Goal: Browse casually

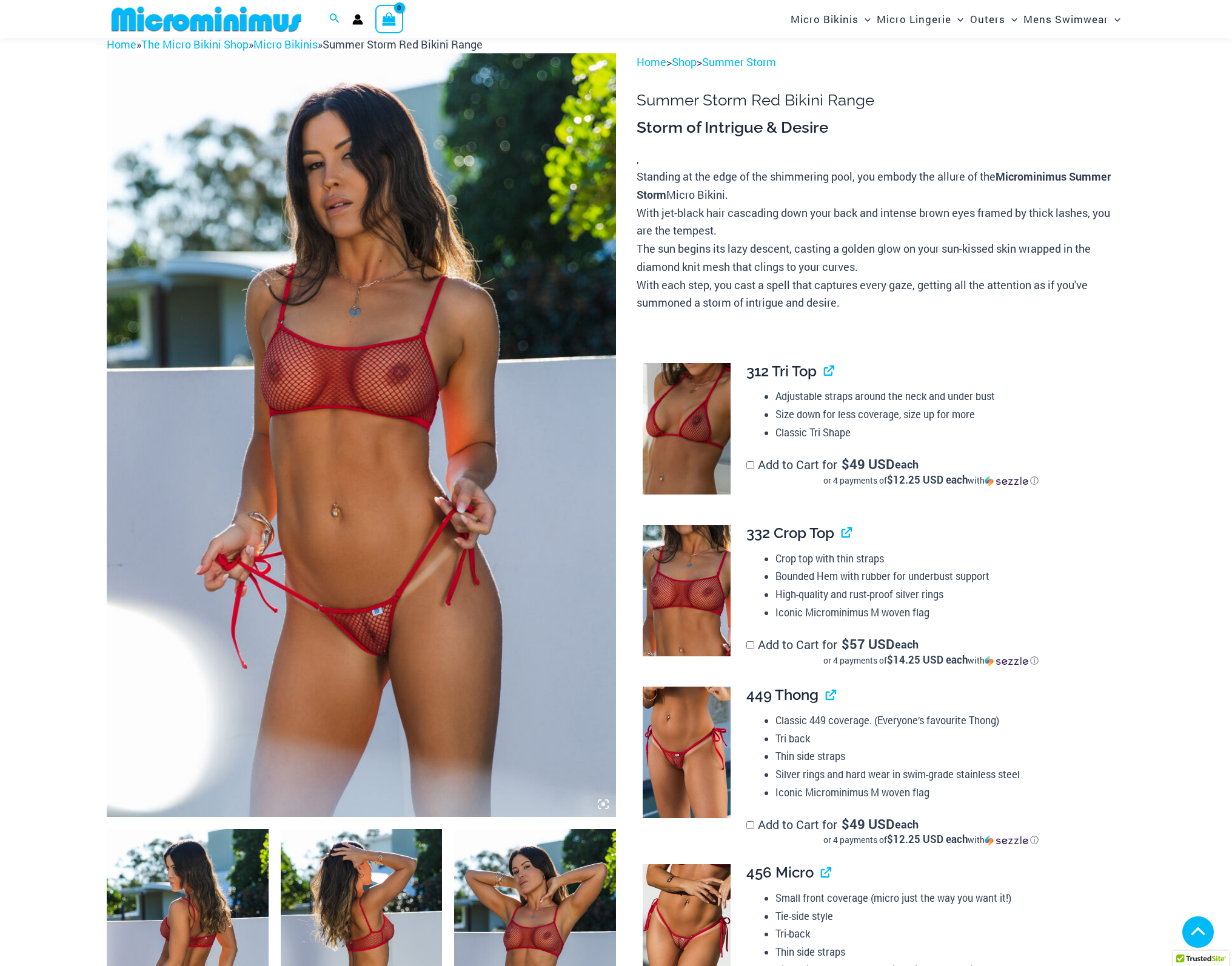
scroll to position [232, 0]
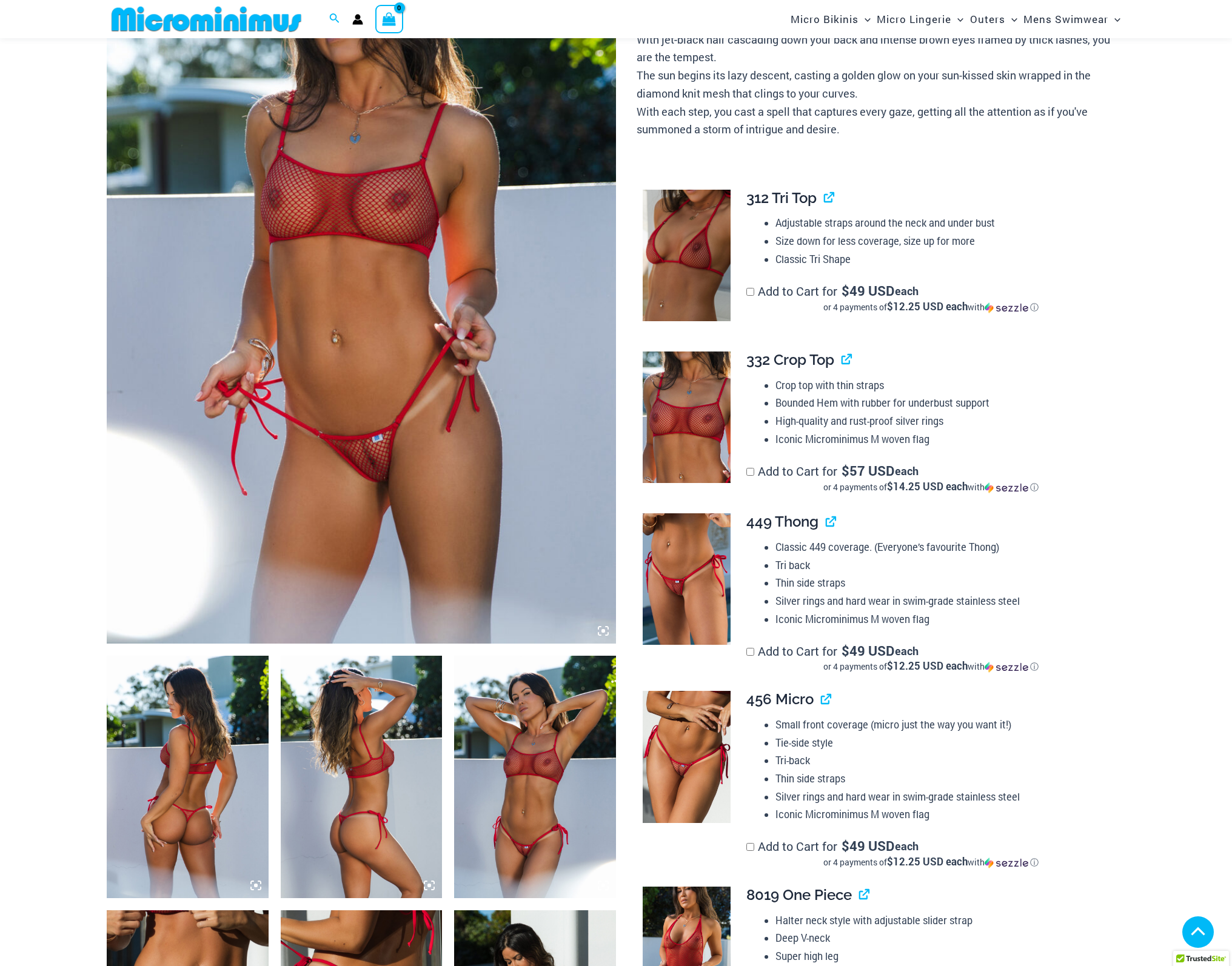
click at [354, 357] on img at bounding box center [360, 262] width 509 height 763
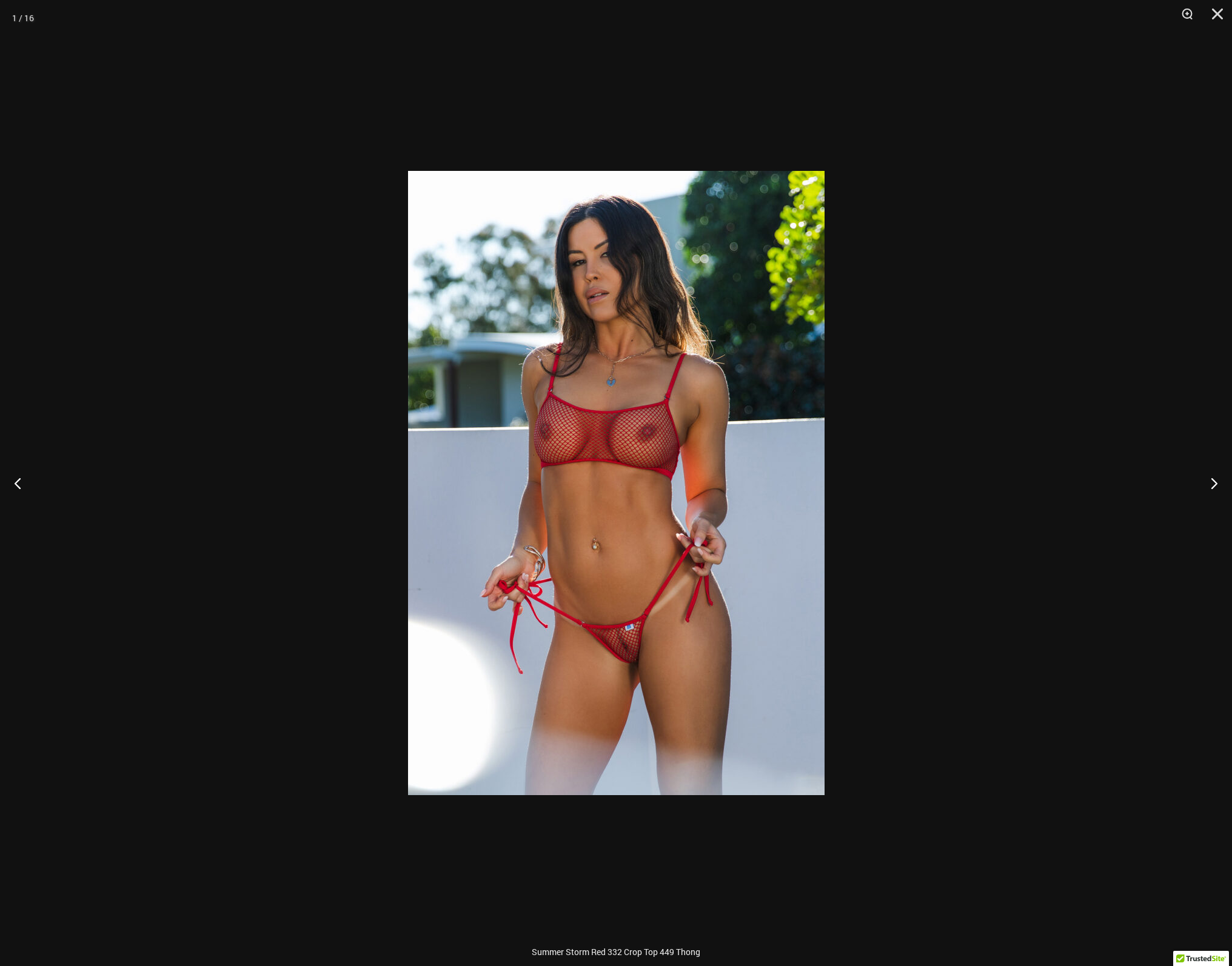
click at [1007, 532] on div at bounding box center [616, 483] width 1232 height 966
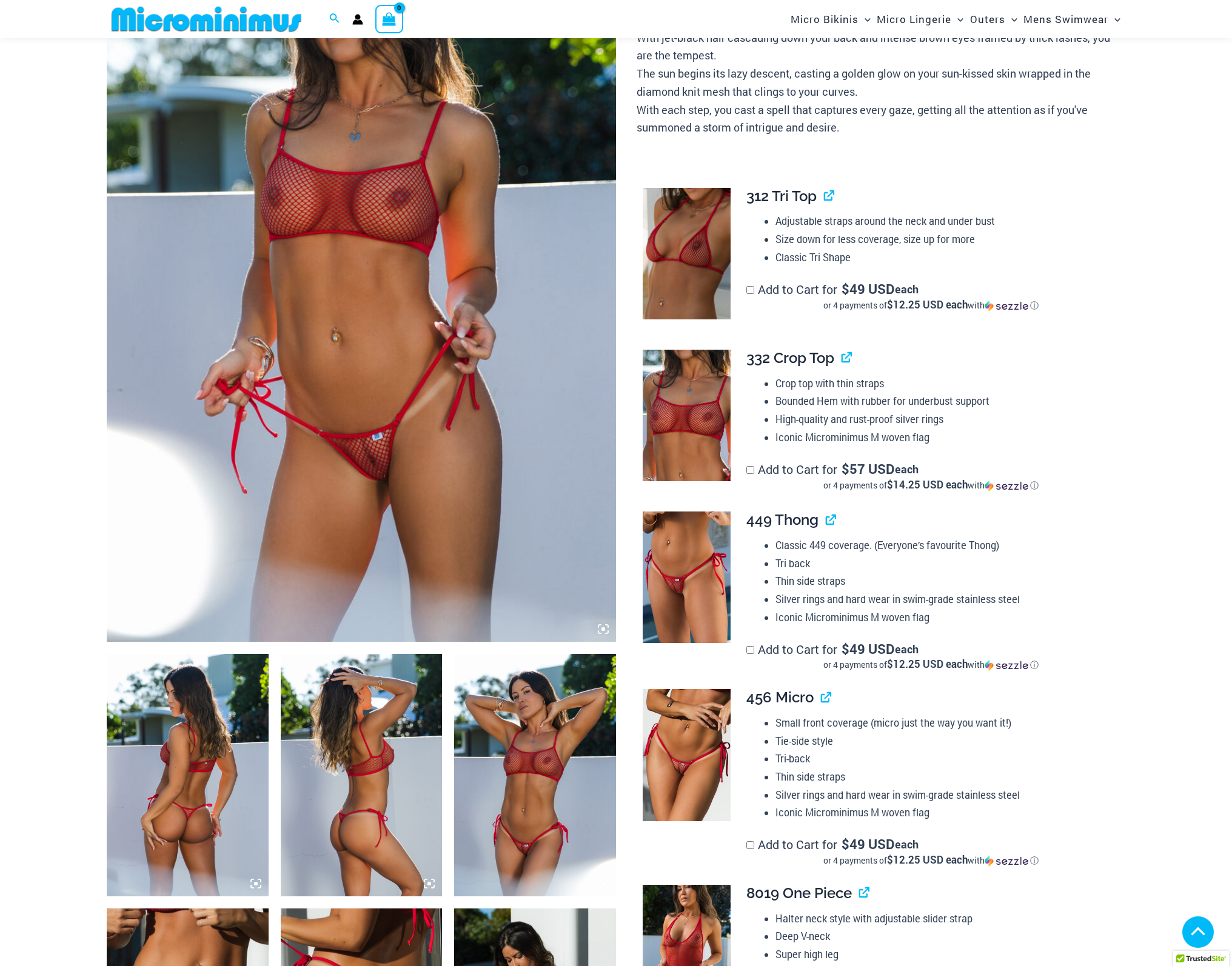
click at [529, 459] on img at bounding box center [360, 260] width 509 height 763
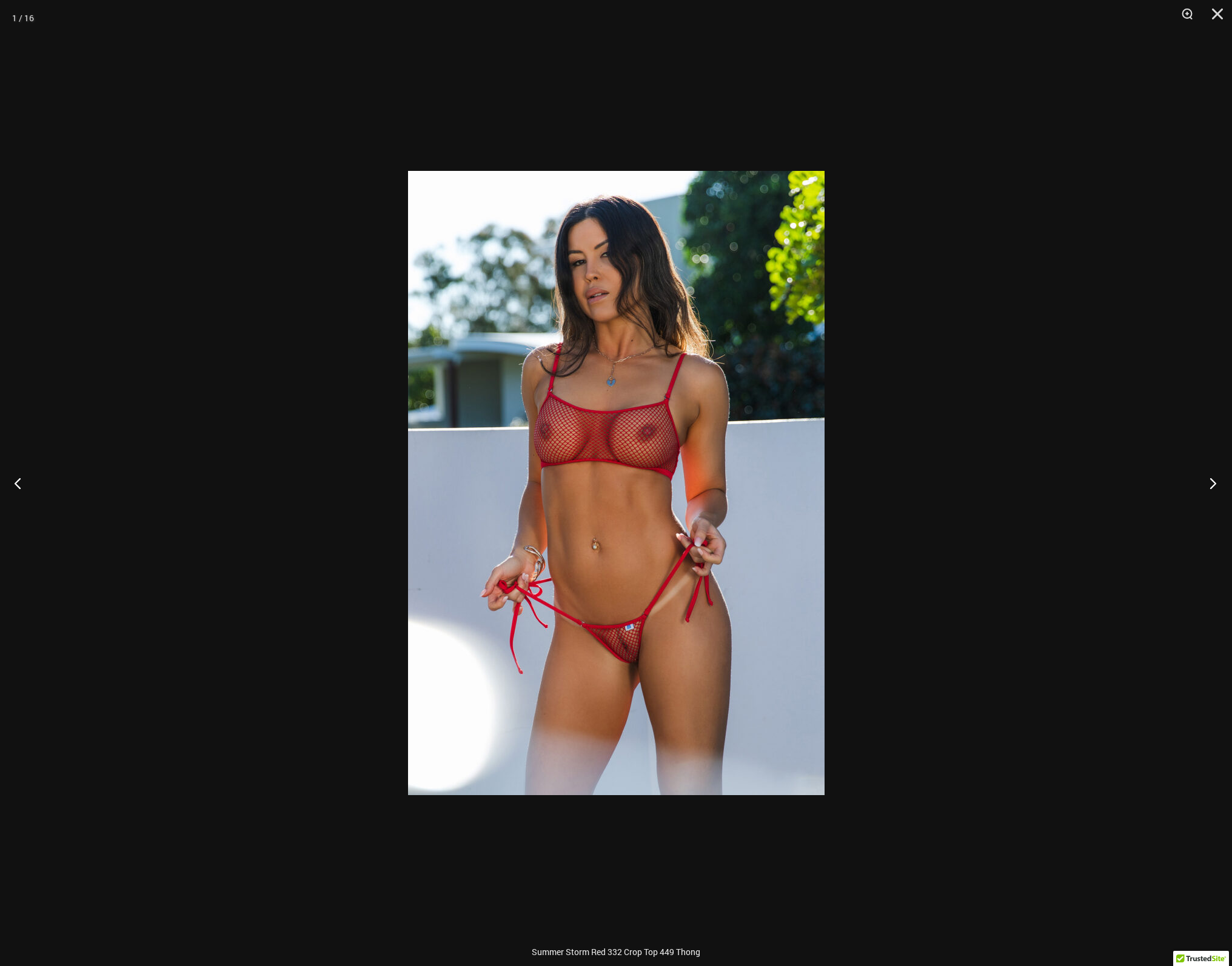
click at [1216, 480] on button "Next" at bounding box center [1209, 482] width 46 height 61
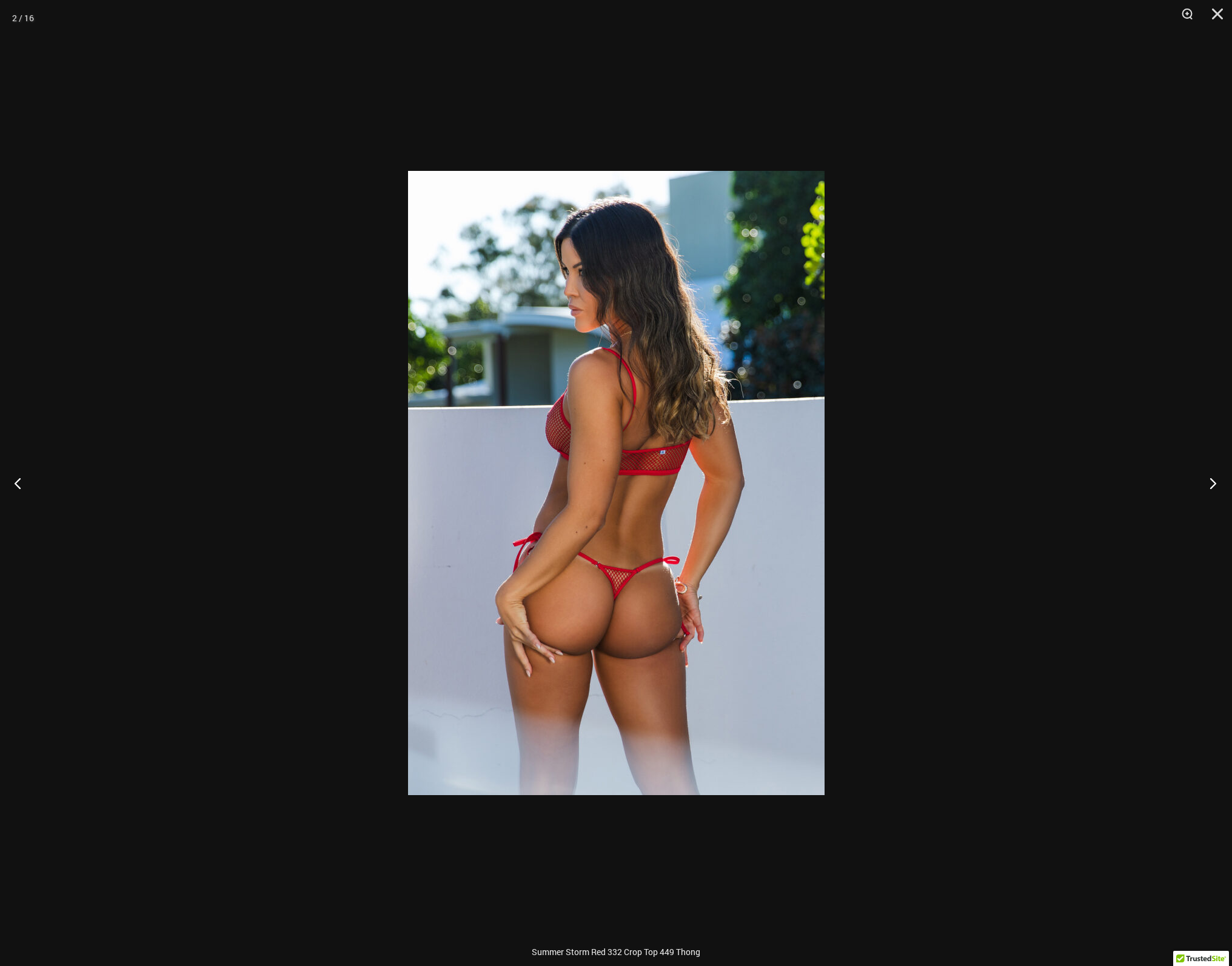
click at [1216, 480] on button "Next" at bounding box center [1209, 482] width 46 height 61
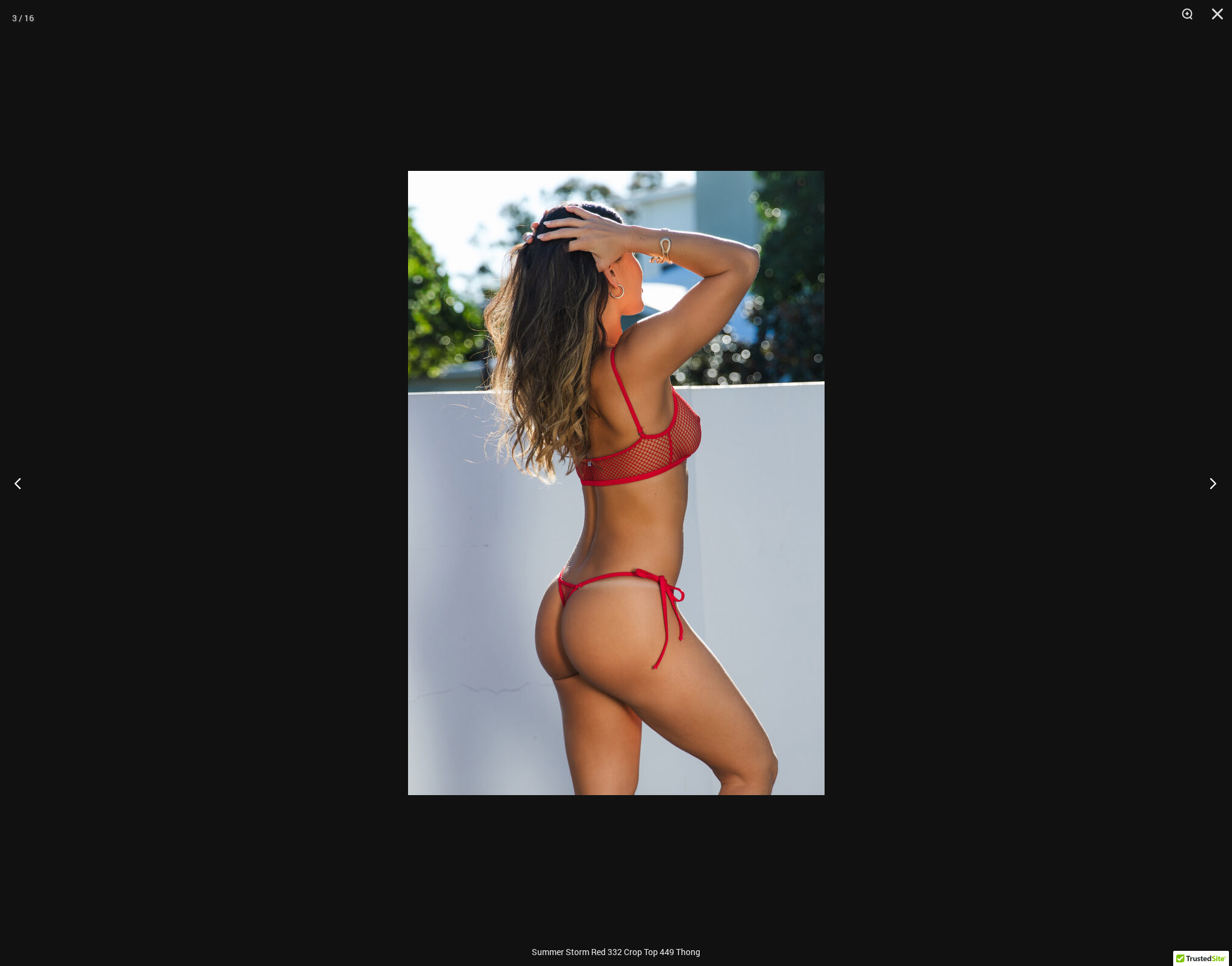
click at [1216, 480] on button "Next" at bounding box center [1209, 482] width 46 height 61
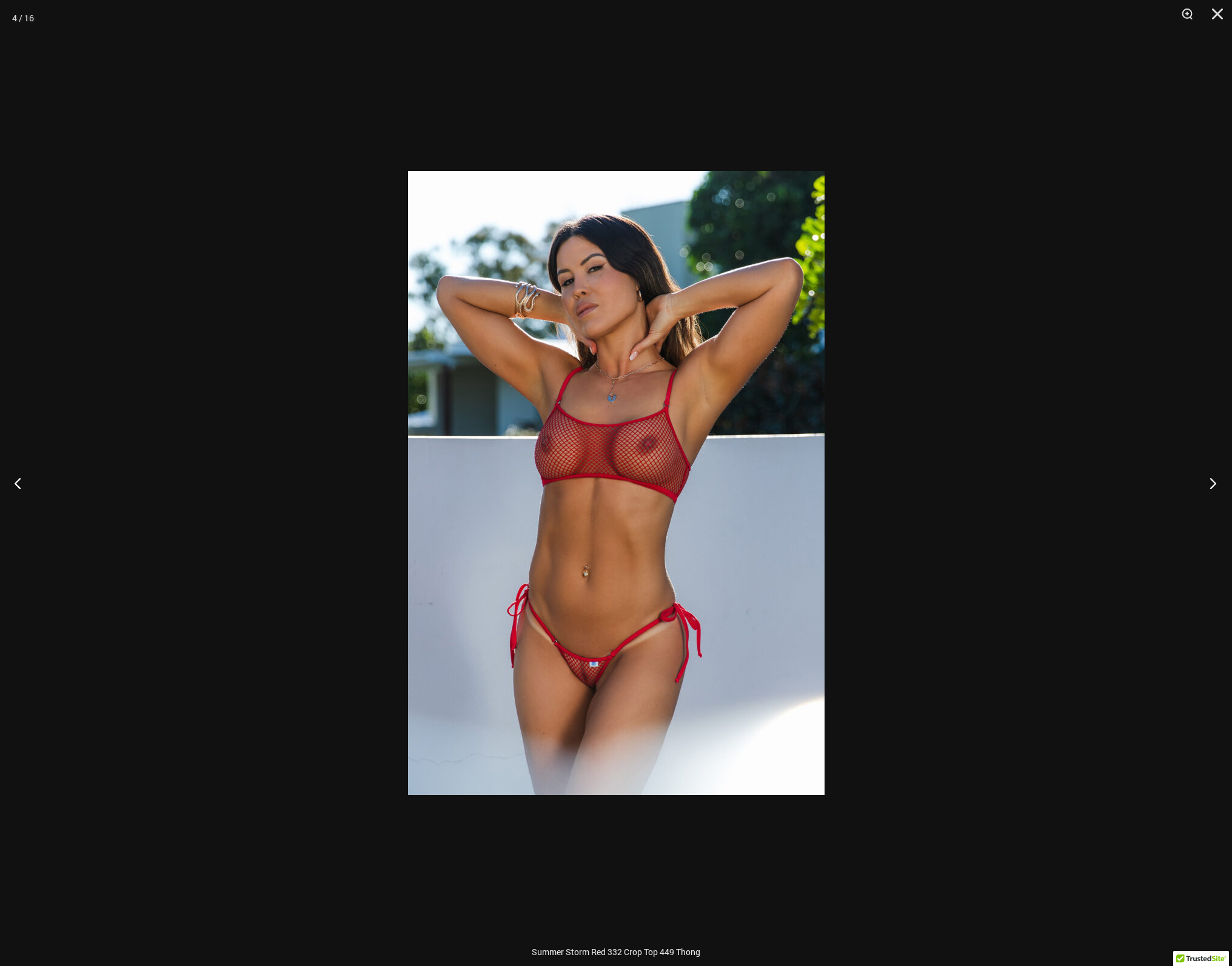
click at [1216, 480] on button "Next" at bounding box center [1209, 482] width 46 height 61
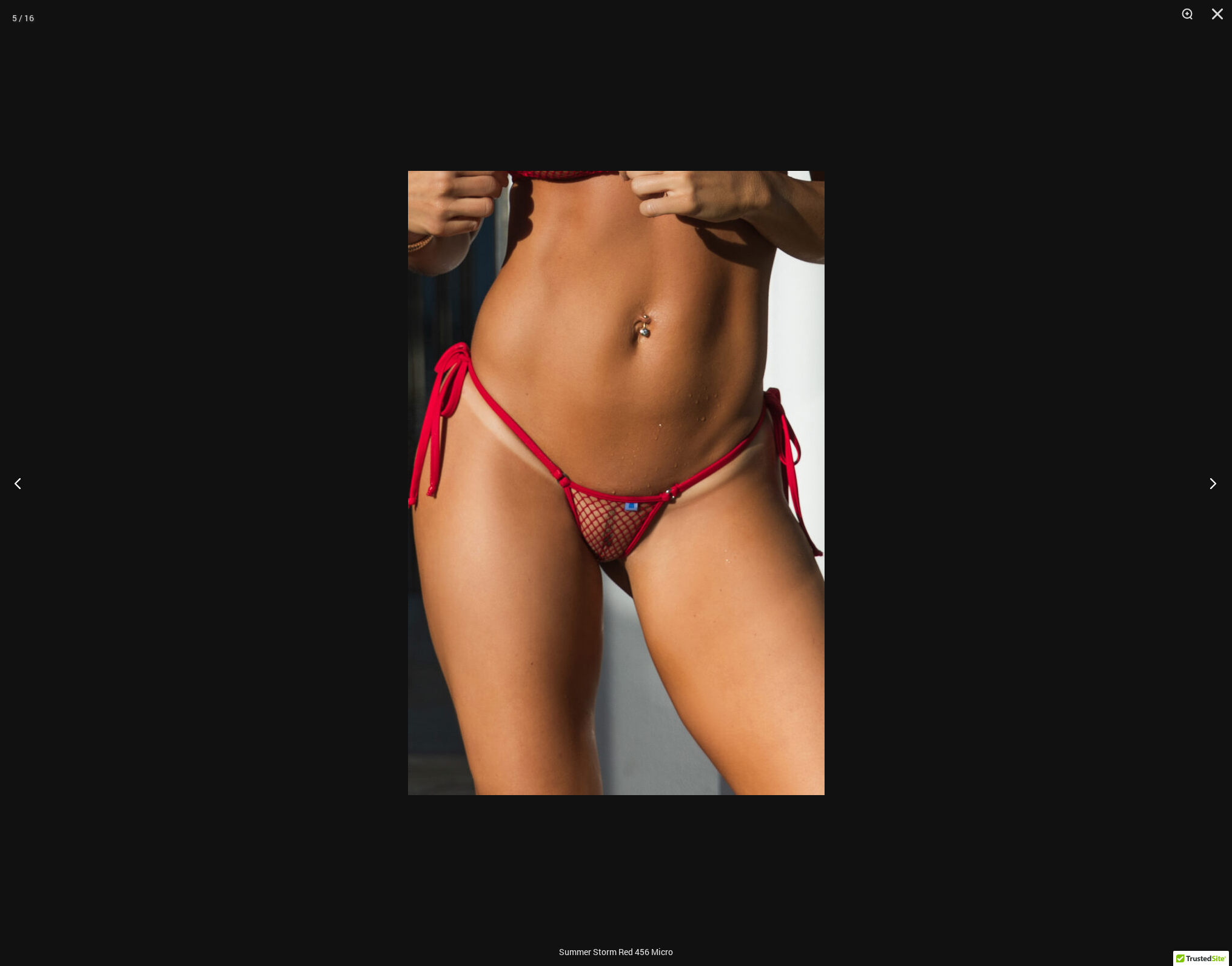
click at [1216, 480] on button "Next" at bounding box center [1209, 482] width 46 height 61
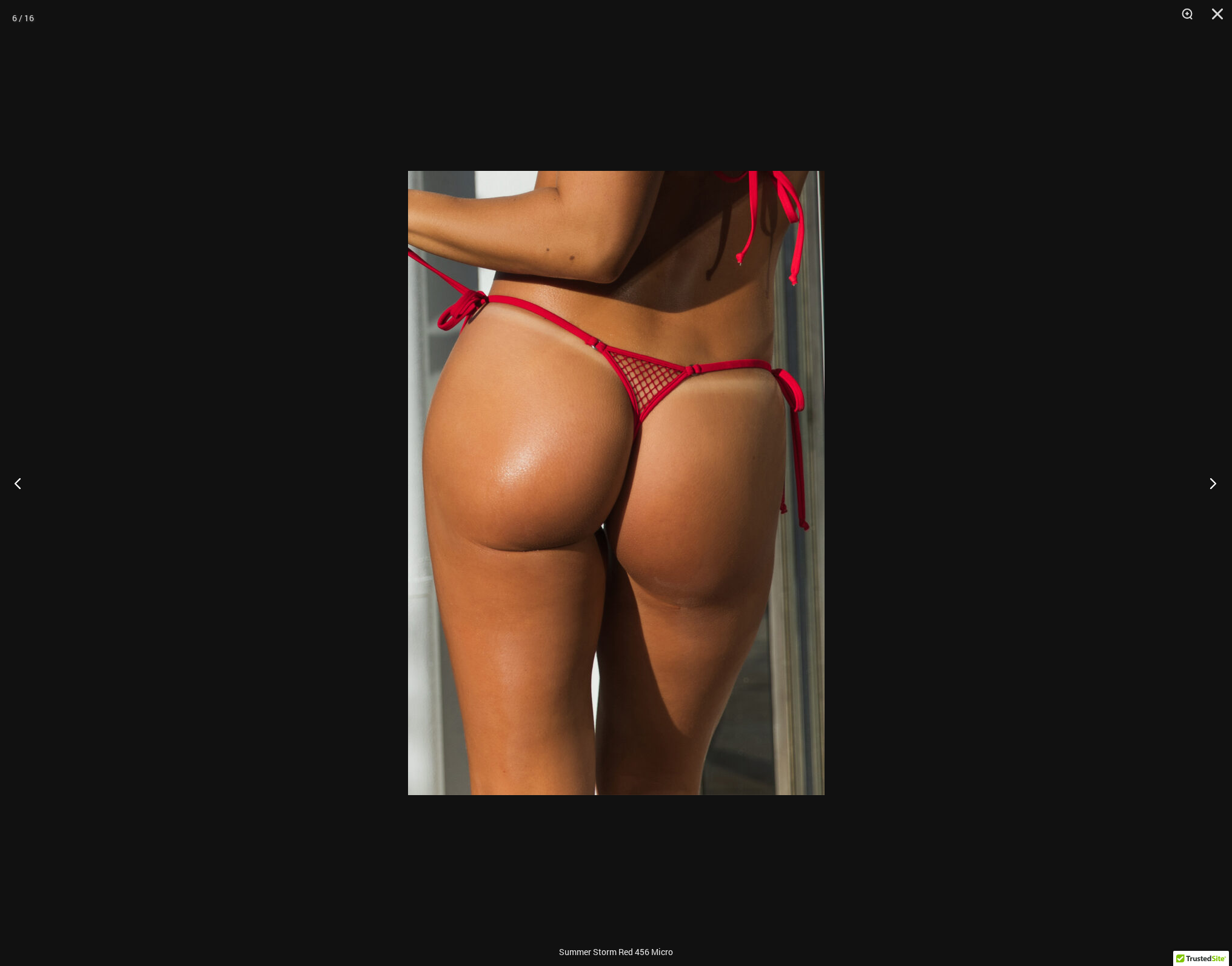
click at [1216, 480] on button "Next" at bounding box center [1209, 482] width 46 height 61
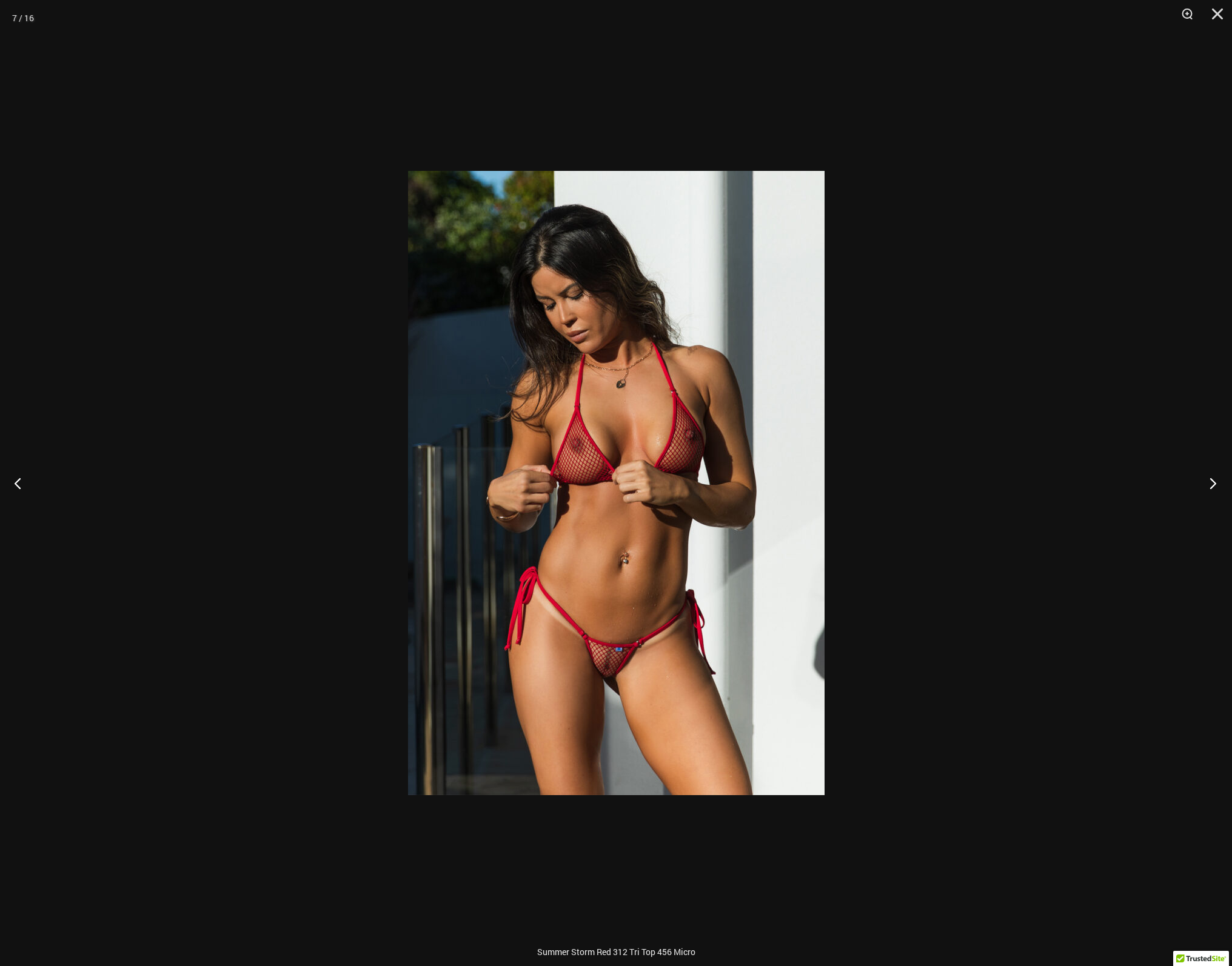
click at [1216, 480] on button "Next" at bounding box center [1209, 482] width 46 height 61
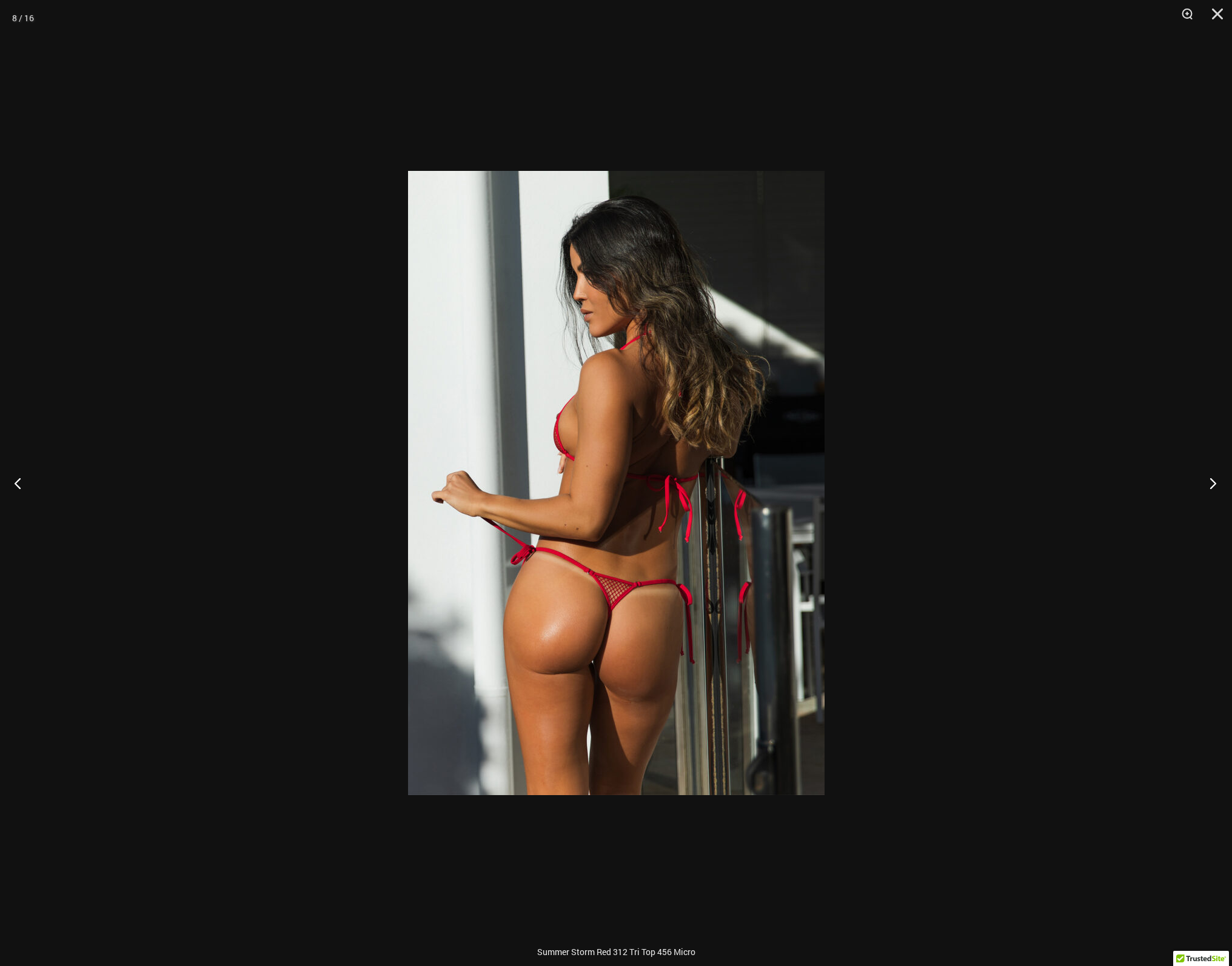
click at [1216, 480] on button "Next" at bounding box center [1209, 482] width 46 height 61
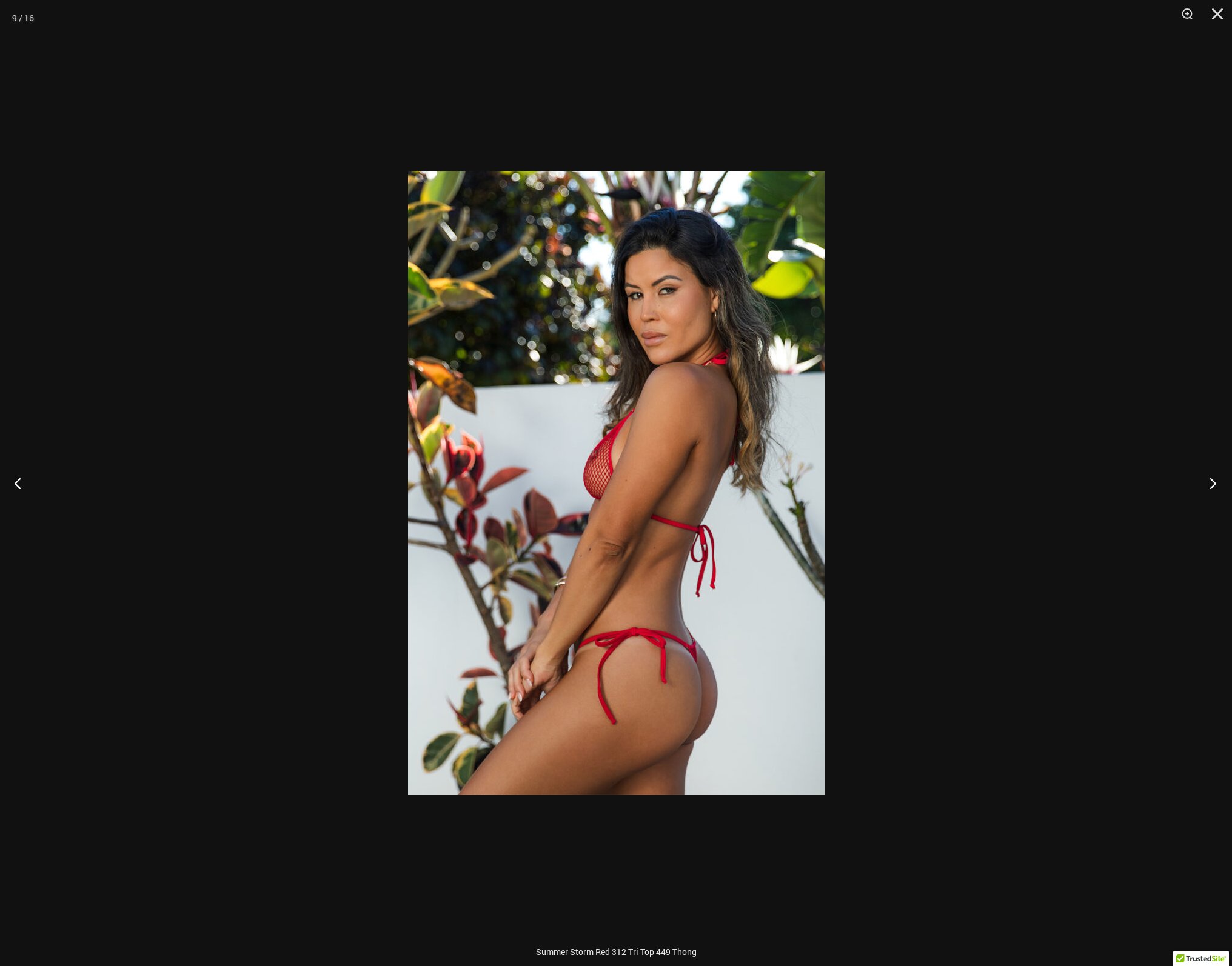
click at [1216, 480] on button "Next" at bounding box center [1209, 482] width 46 height 61
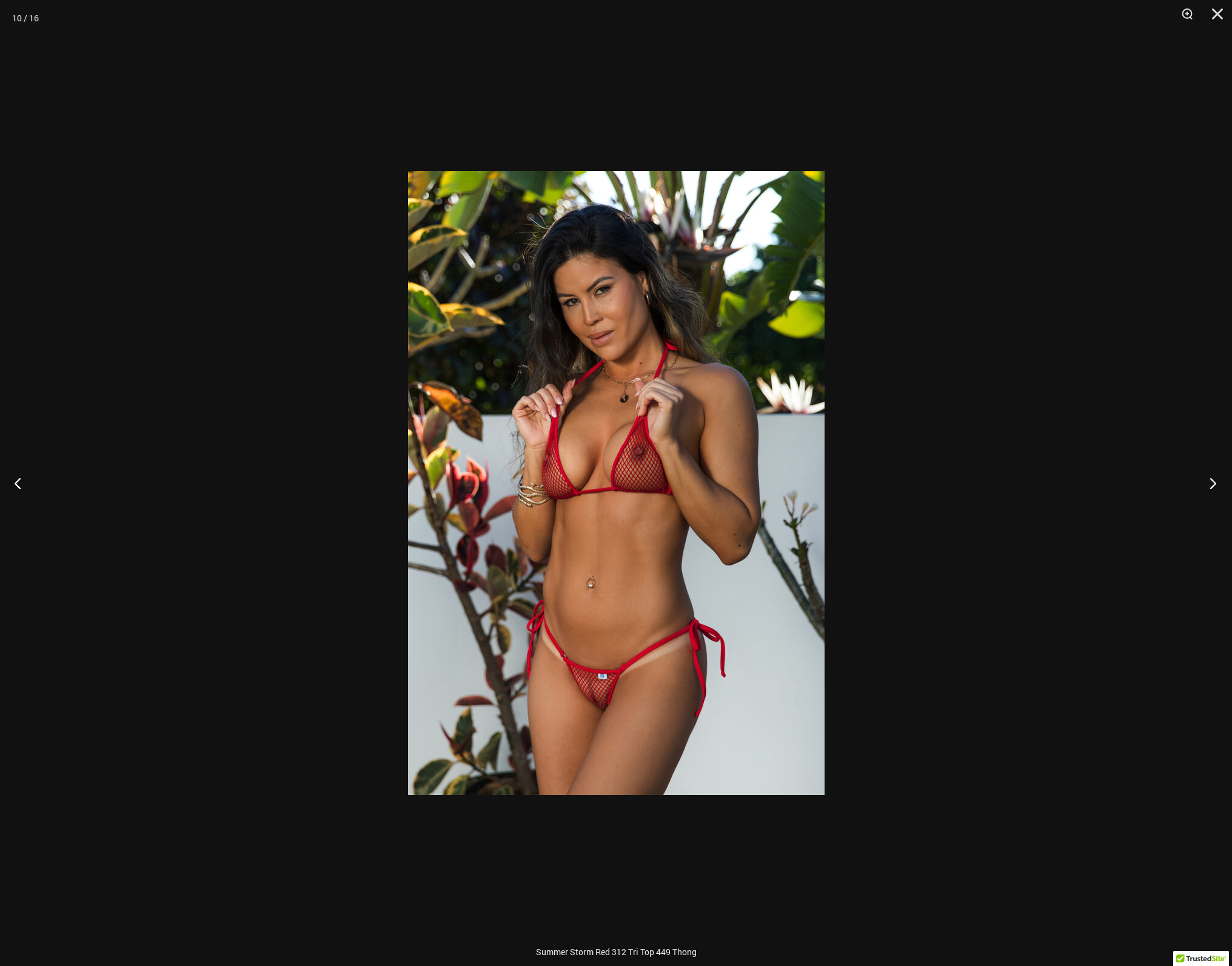
click at [1216, 480] on button "Next" at bounding box center [1209, 482] width 46 height 61
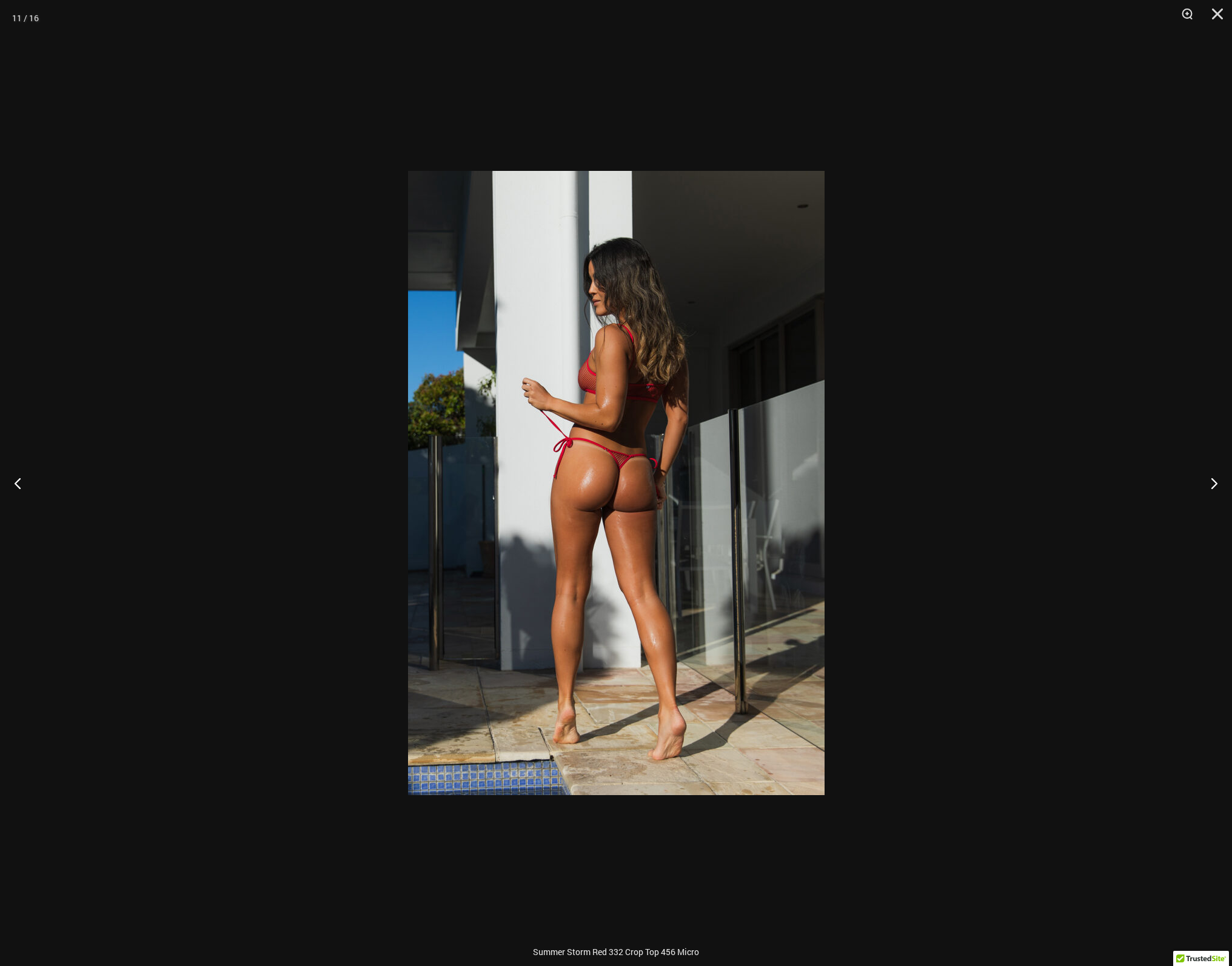
click at [1129, 402] on div at bounding box center [616, 483] width 1232 height 966
